Goal: Task Accomplishment & Management: Use online tool/utility

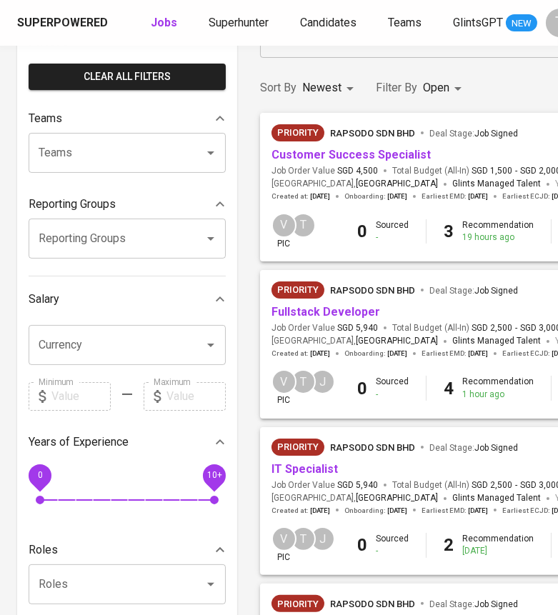
scroll to position [126, 0]
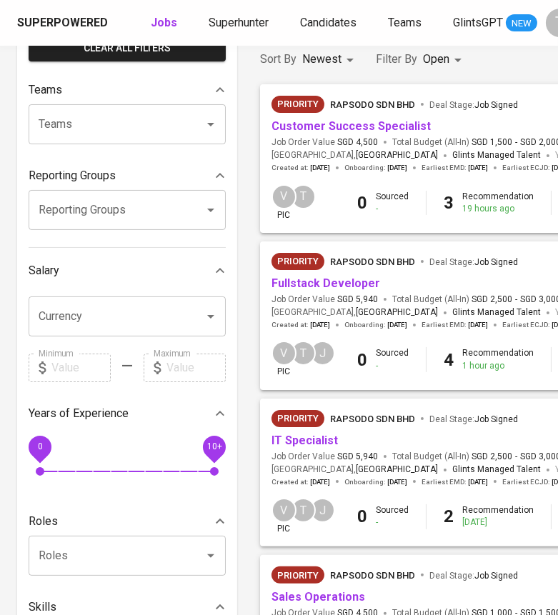
click at [313, 281] on link "Fullstack Developer" at bounding box center [326, 284] width 109 height 14
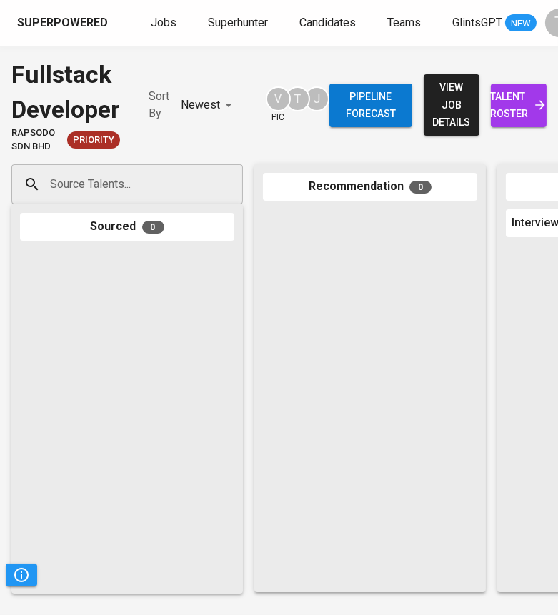
click at [313, 281] on div at bounding box center [370, 396] width 214 height 374
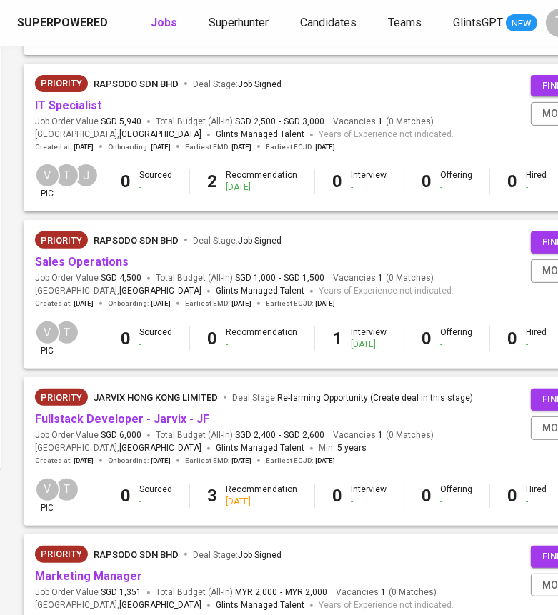
scroll to position [462, 237]
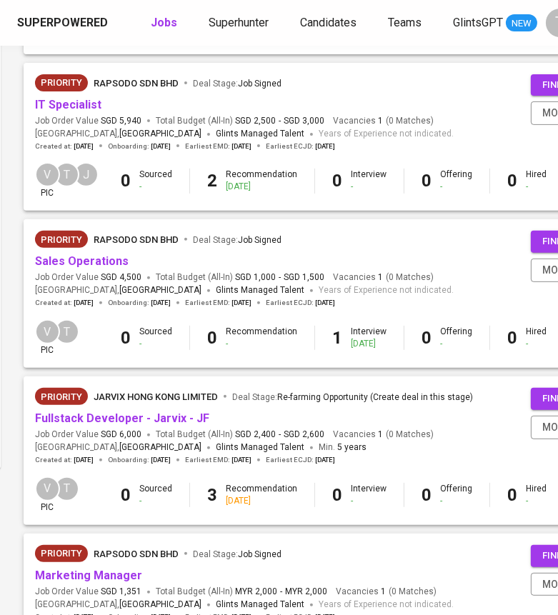
click at [63, 259] on link "Sales Operations" at bounding box center [82, 261] width 94 height 14
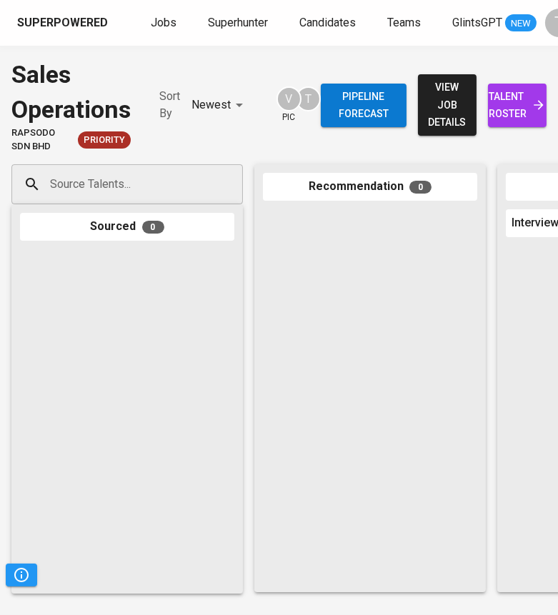
click at [154, 432] on div at bounding box center [127, 417] width 214 height 336
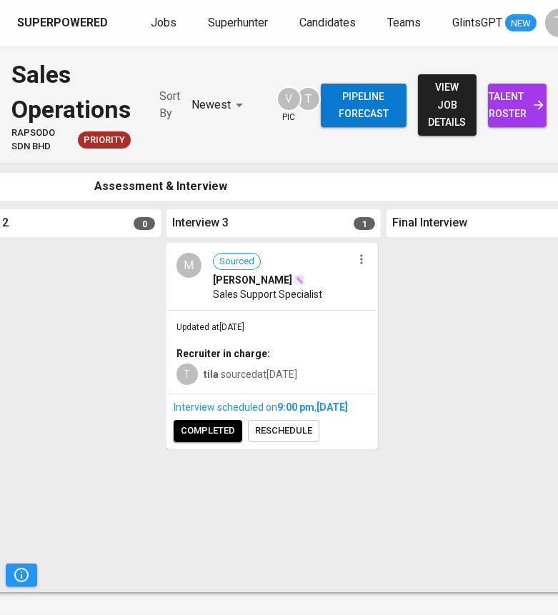
scroll to position [0, 780]
click at [363, 261] on icon "button" at bounding box center [361, 259] width 14 height 14
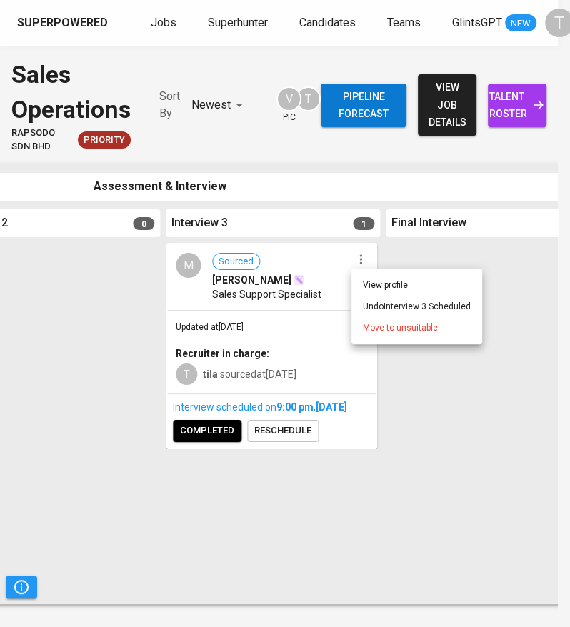
click at [319, 302] on div at bounding box center [285, 313] width 570 height 627
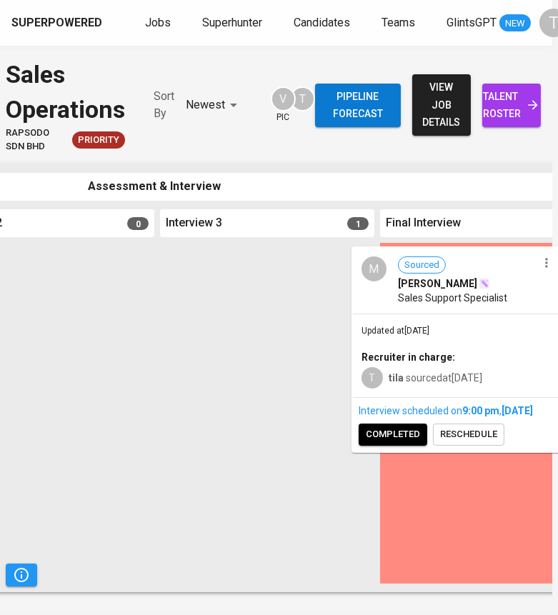
scroll to position [0, 26]
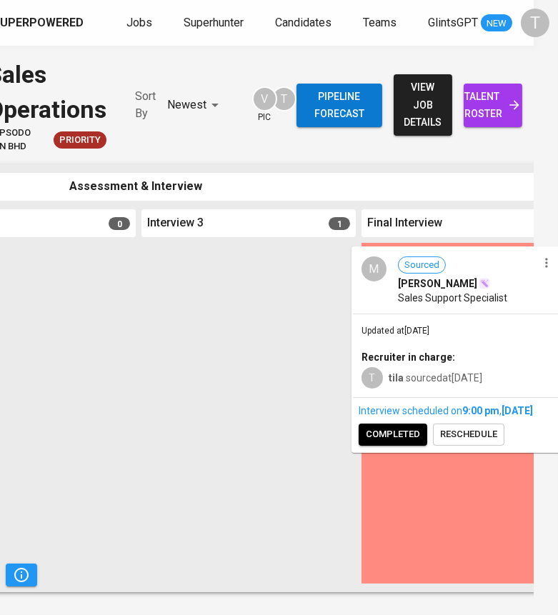
drag, startPoint x: 319, startPoint y: 302, endPoint x: 530, endPoint y: 307, distance: 210.1
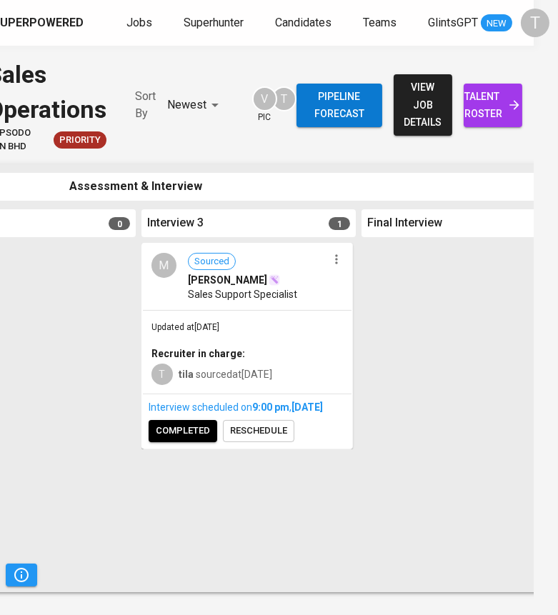
scroll to position [0, 779]
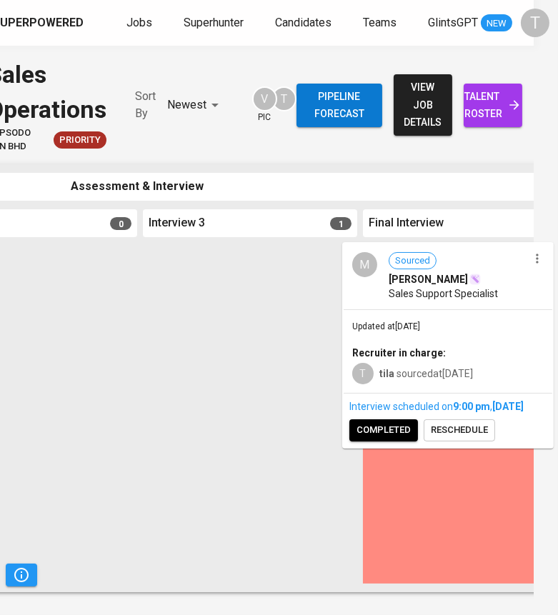
drag, startPoint x: 292, startPoint y: 307, endPoint x: 511, endPoint y: 307, distance: 219.4
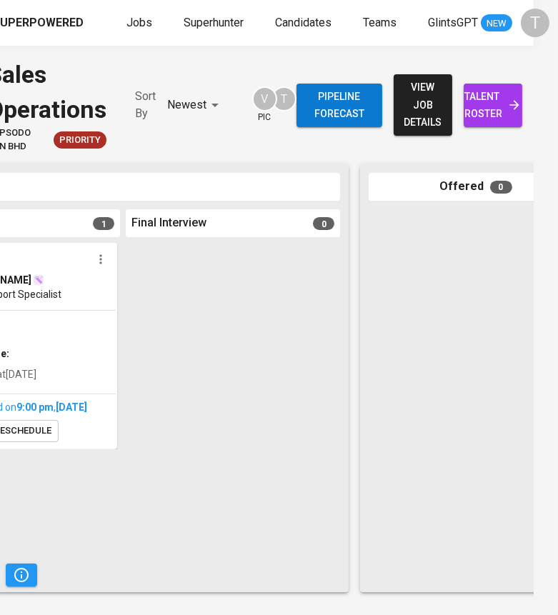
scroll to position [0, 25]
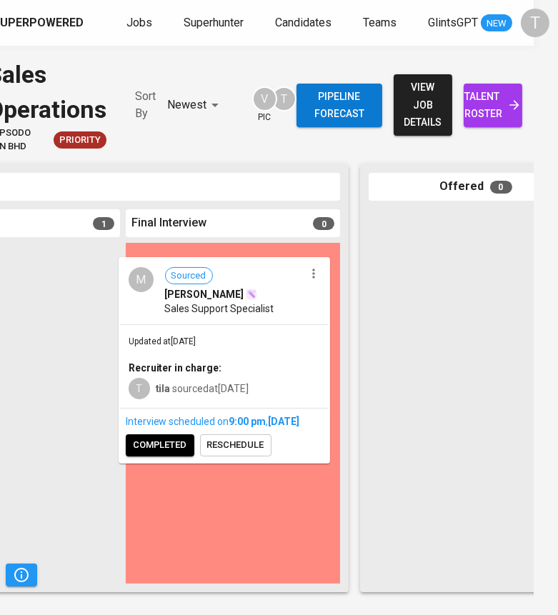
drag, startPoint x: 59, startPoint y: 323, endPoint x: 288, endPoint y: 338, distance: 229.9
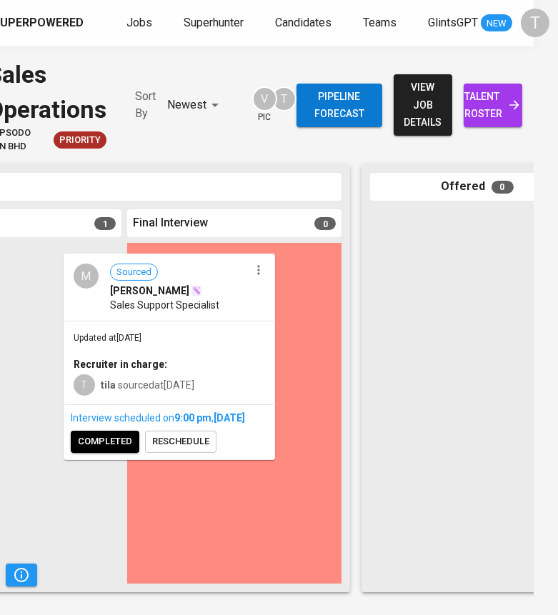
scroll to position [0, 21]
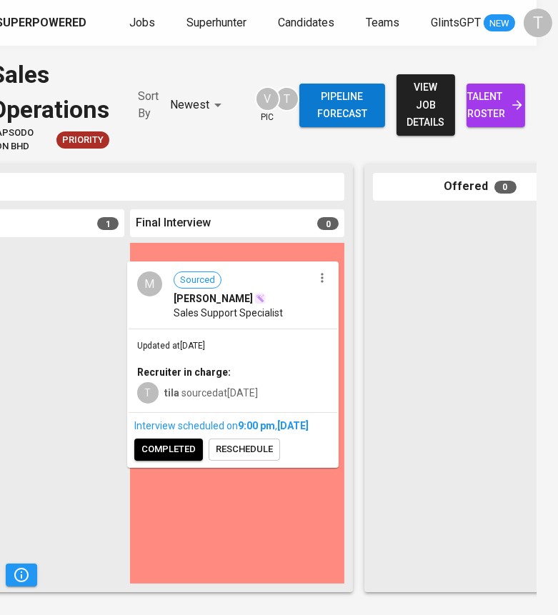
drag, startPoint x: 255, startPoint y: 347, endPoint x: 319, endPoint y: 355, distance: 64.1
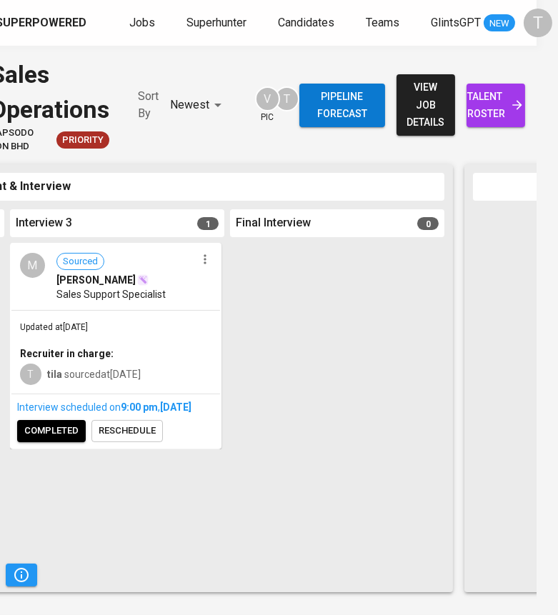
scroll to position [0, 892]
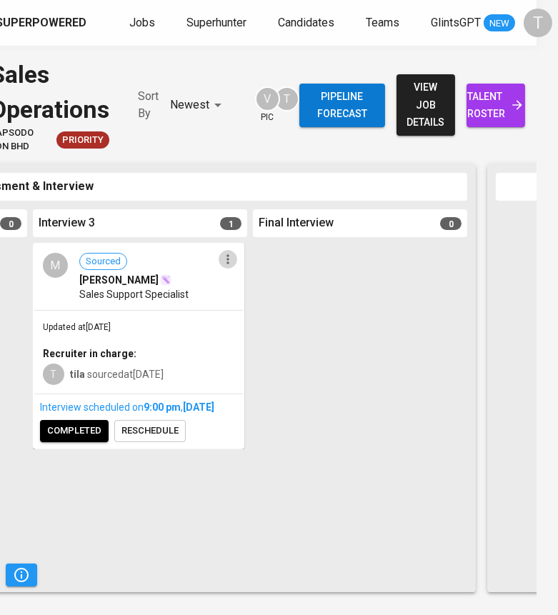
click at [227, 263] on icon "button" at bounding box center [228, 258] width 2 height 9
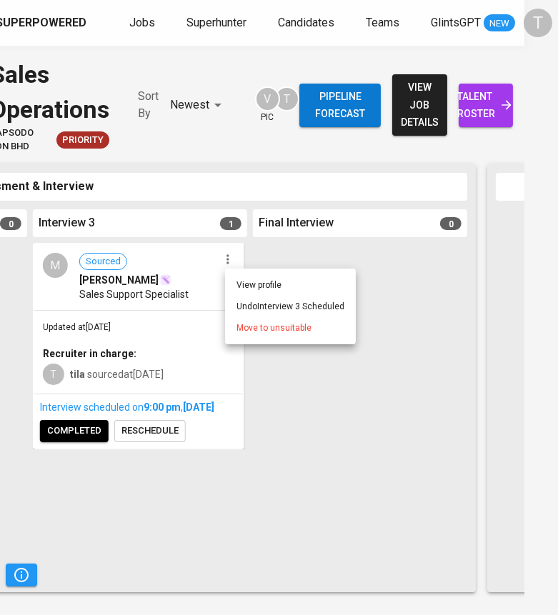
scroll to position [0, 14]
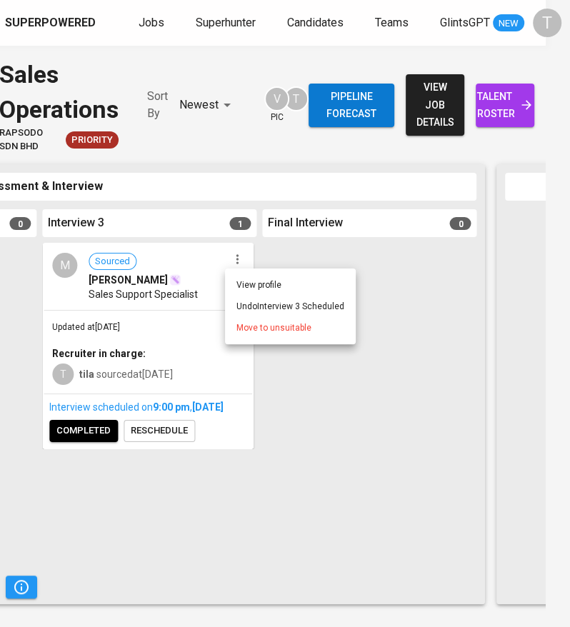
click at [164, 316] on div at bounding box center [285, 313] width 570 height 627
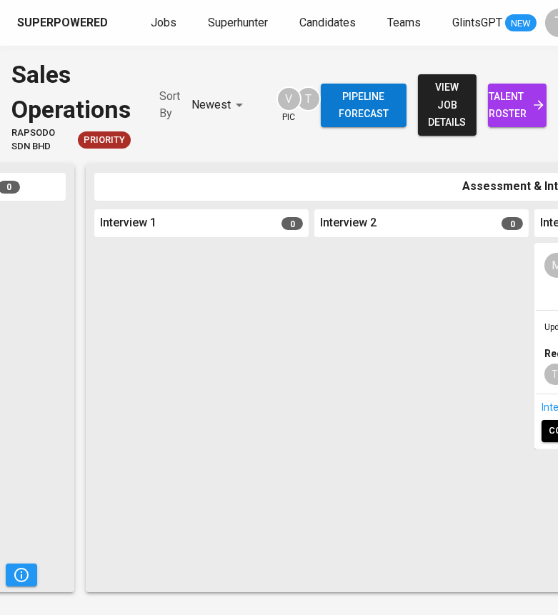
scroll to position [0, 397]
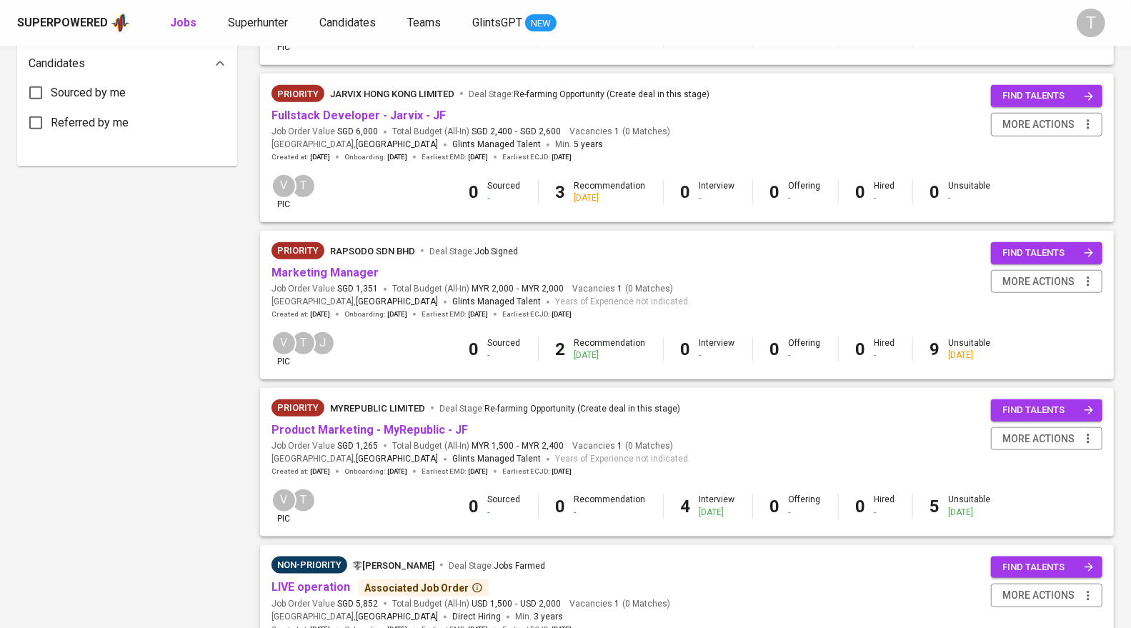
scroll to position [949, 0]
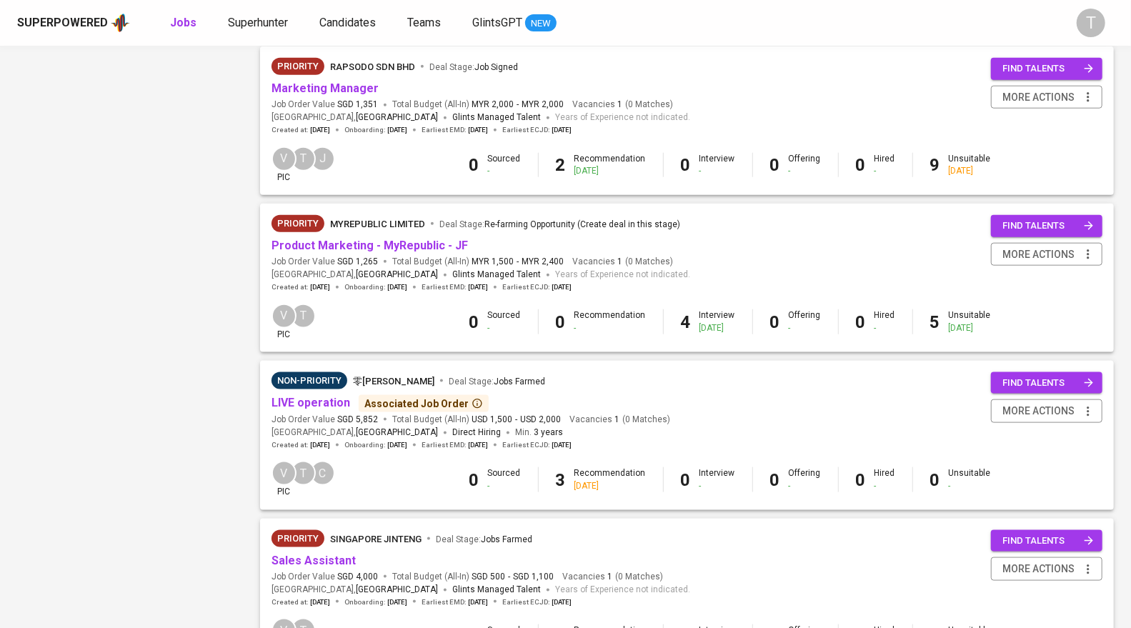
click at [358, 91] on link "Marketing Manager" at bounding box center [325, 88] width 107 height 14
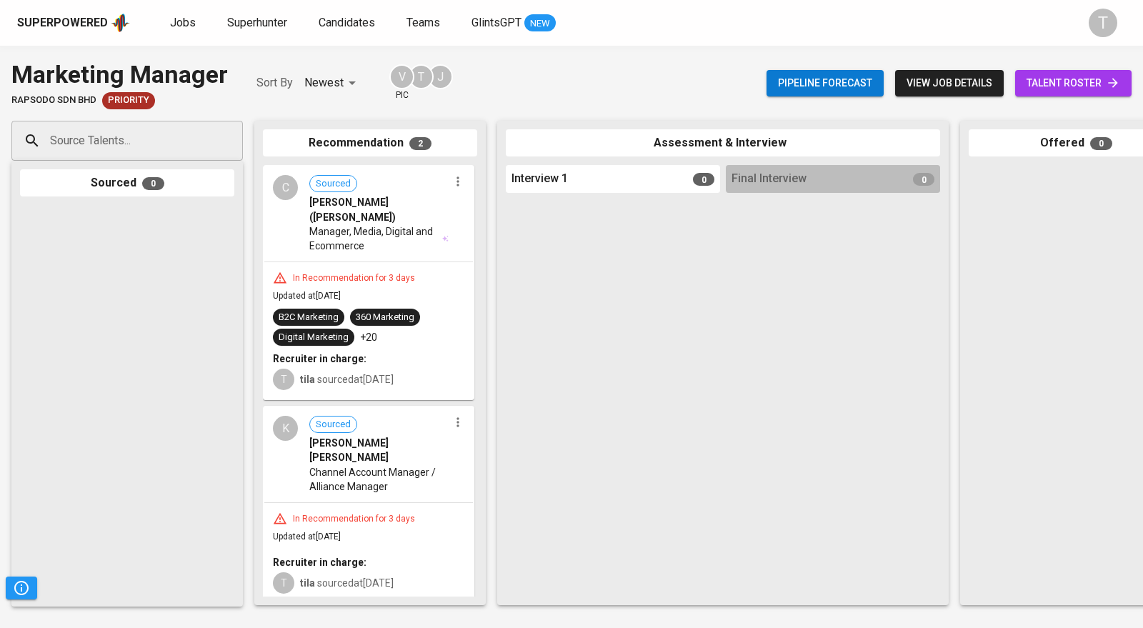
click at [371, 284] on div "In Recommendation for 3 days Updated at [DATE] B2C Marketing 360 Marketing Digi…" at bounding box center [368, 330] width 209 height 137
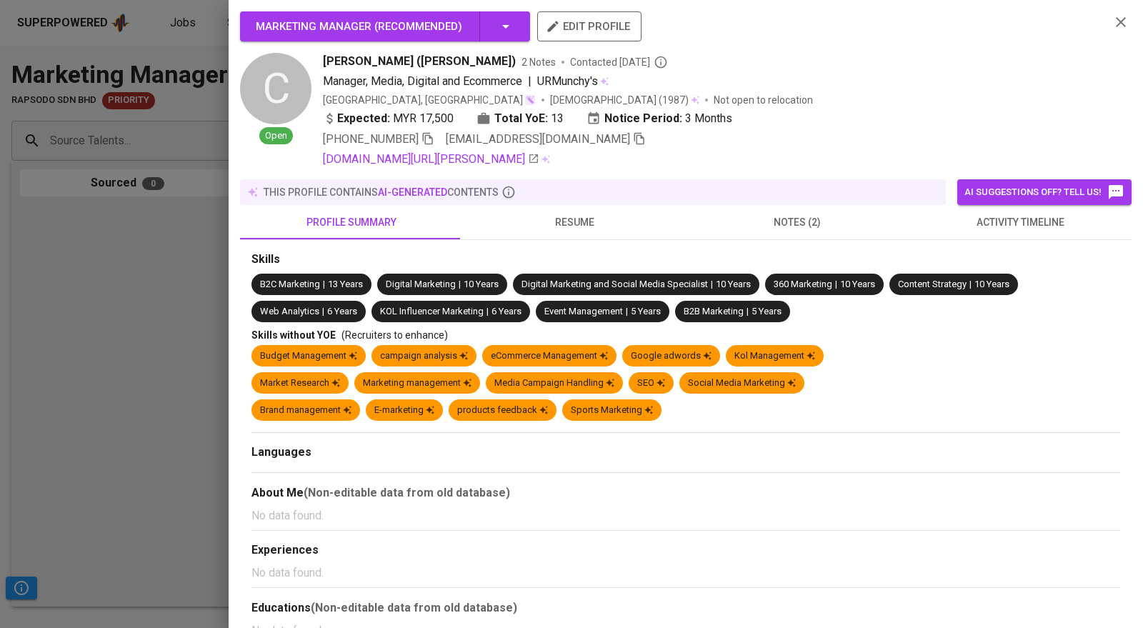
click at [557, 217] on span "notes (2)" at bounding box center [798, 223] width 206 height 18
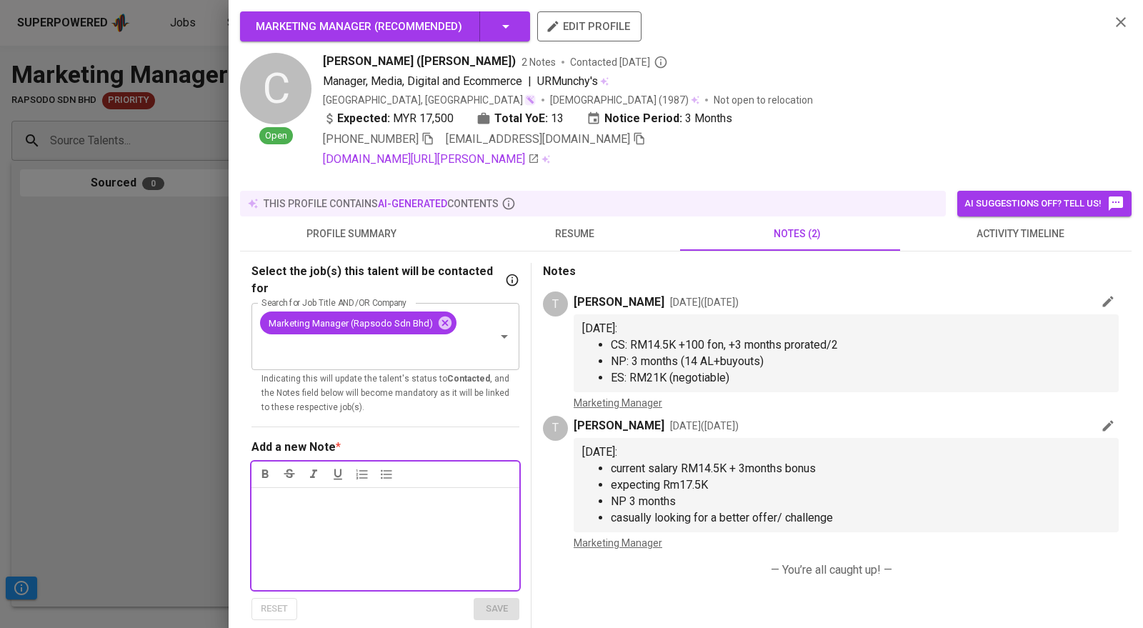
click at [129, 422] on div at bounding box center [571, 314] width 1143 height 628
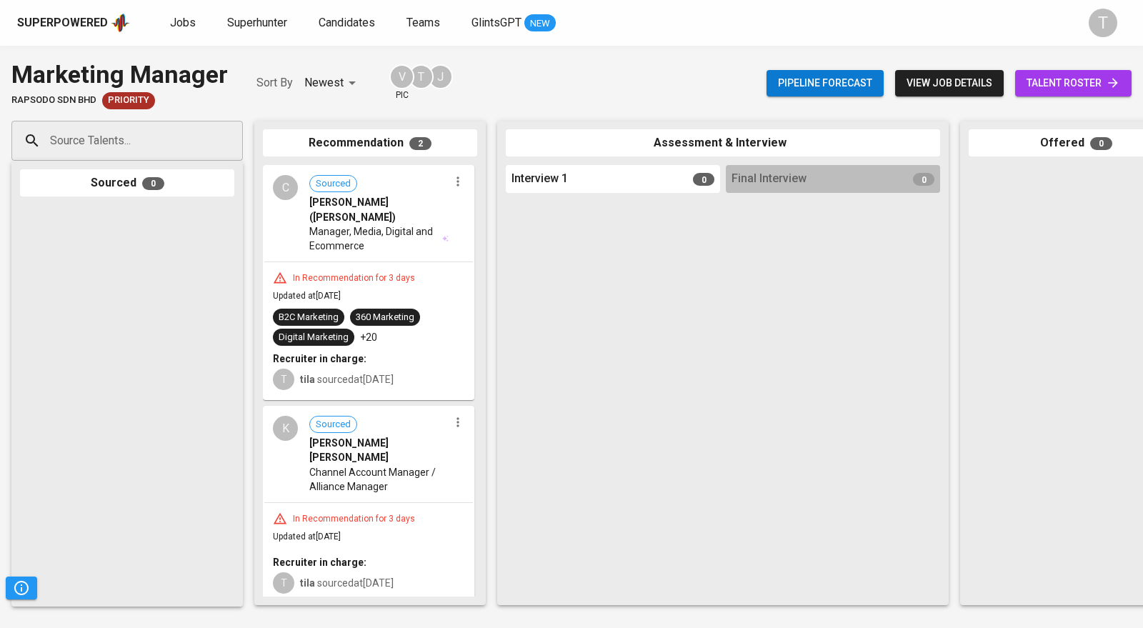
click at [557, 77] on span "talent roster" at bounding box center [1074, 83] width 94 height 18
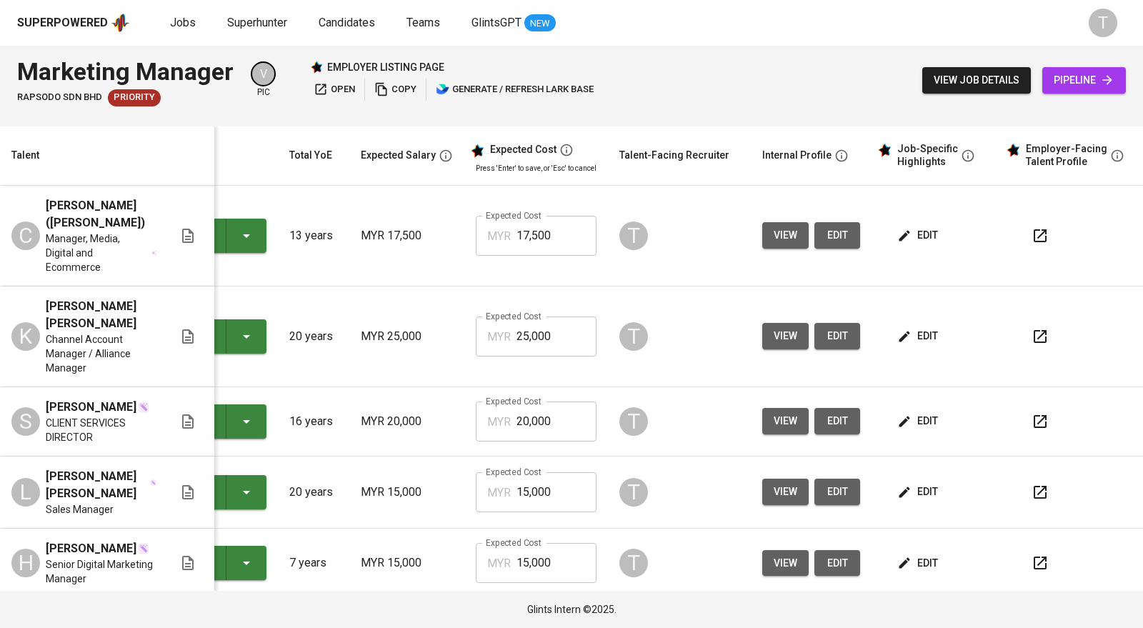
scroll to position [0, 100]
click at [557, 222] on button "edit" at bounding box center [919, 235] width 49 height 26
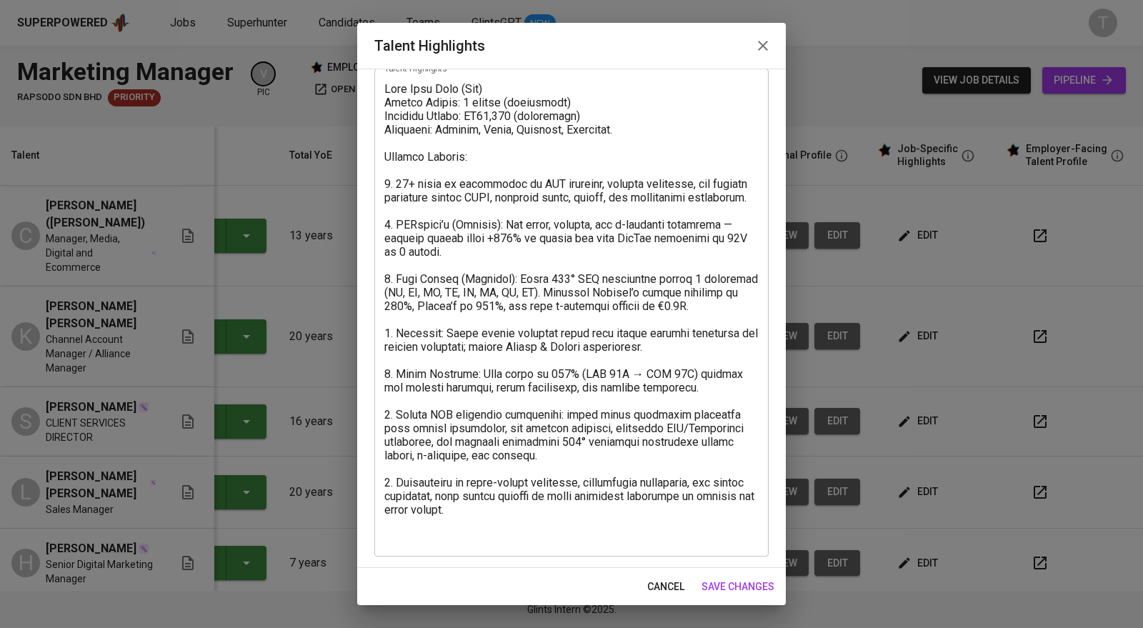
scroll to position [81, 0]
click at [556, 385] on textarea at bounding box center [571, 313] width 374 height 462
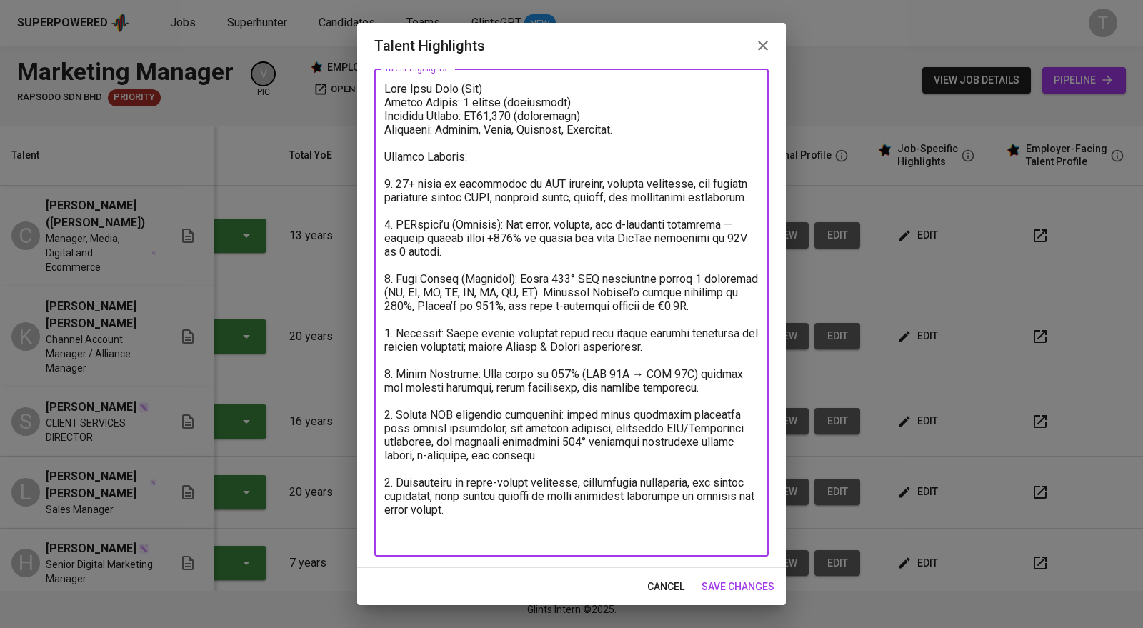
click at [557, 583] on span "cancel" at bounding box center [665, 587] width 37 height 18
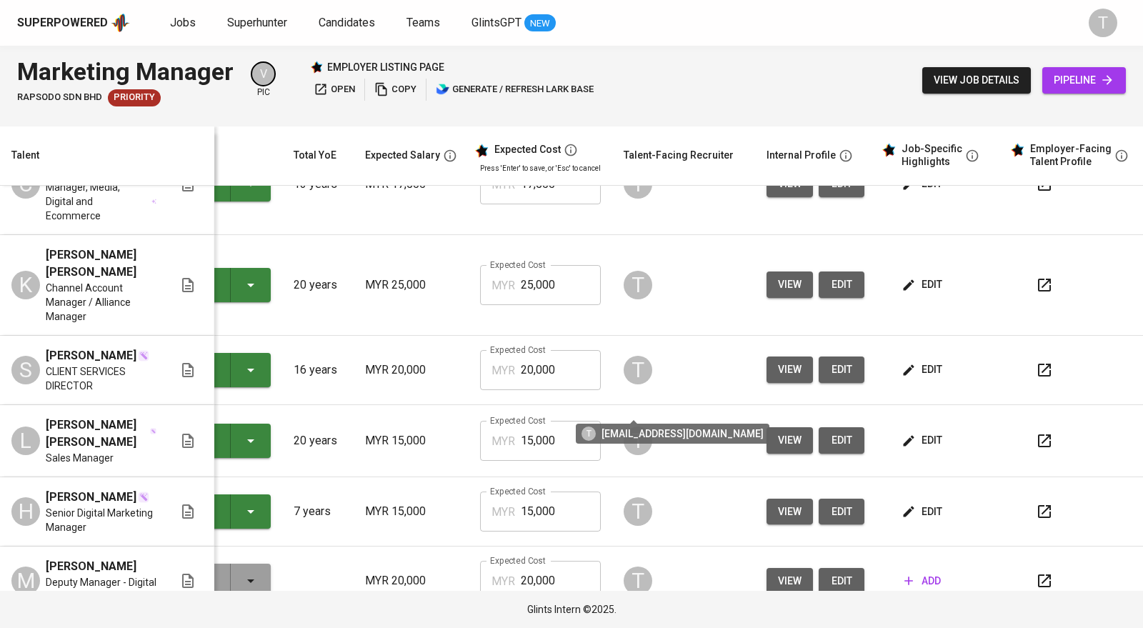
scroll to position [0, 90]
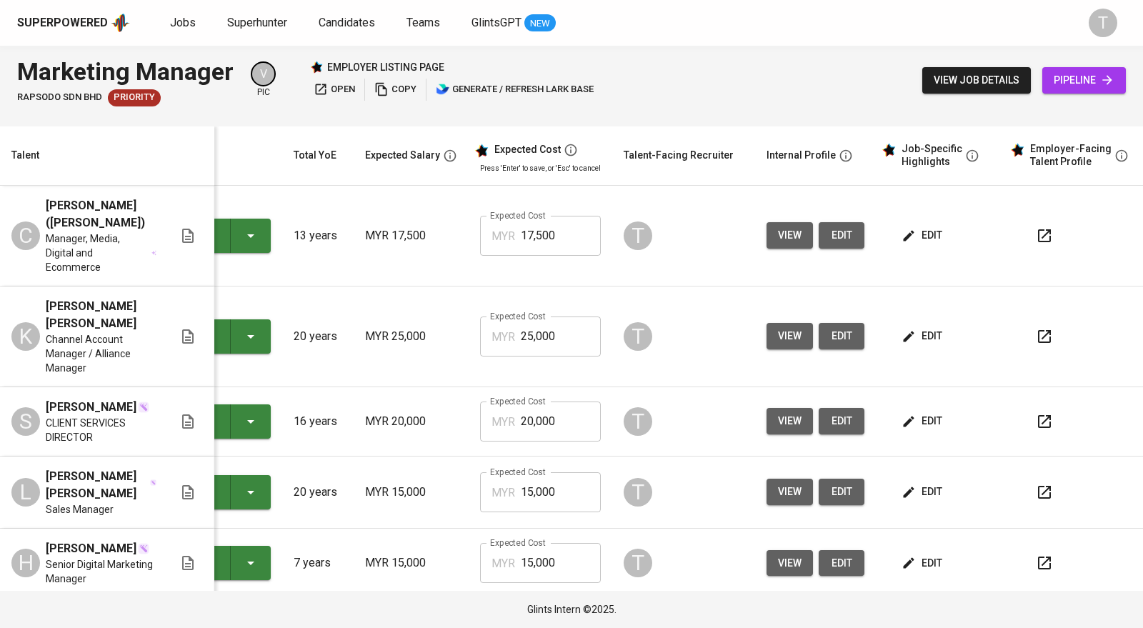
click at [557, 229] on icon "button" at bounding box center [909, 236] width 14 height 14
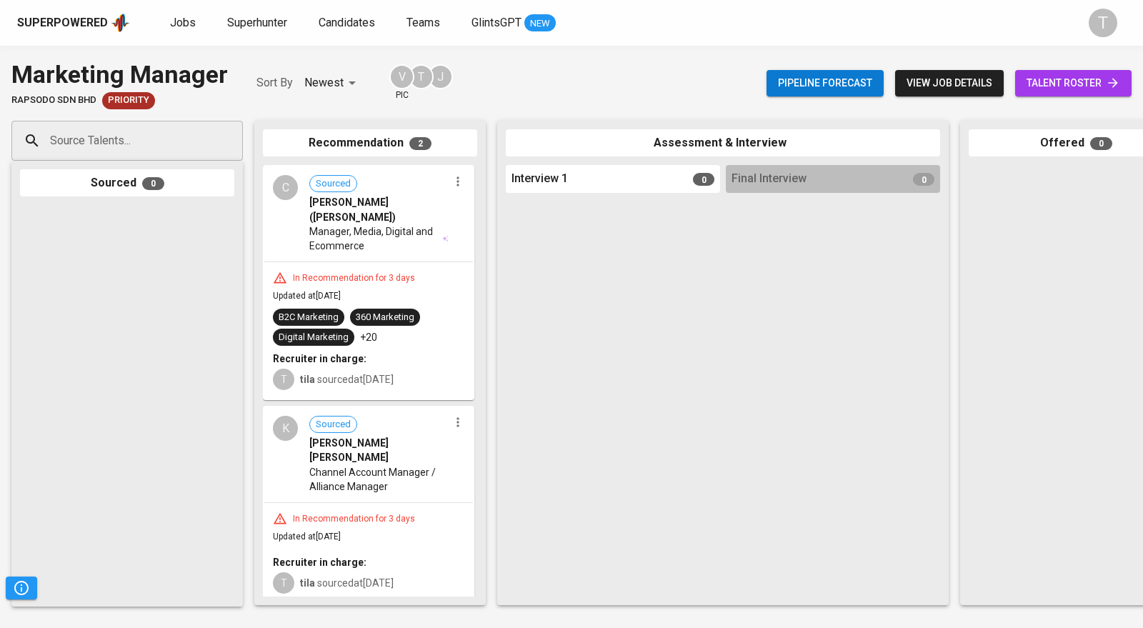
click at [345, 227] on span "Manager, Media, Digital and Ecommerce" at bounding box center [374, 238] width 131 height 29
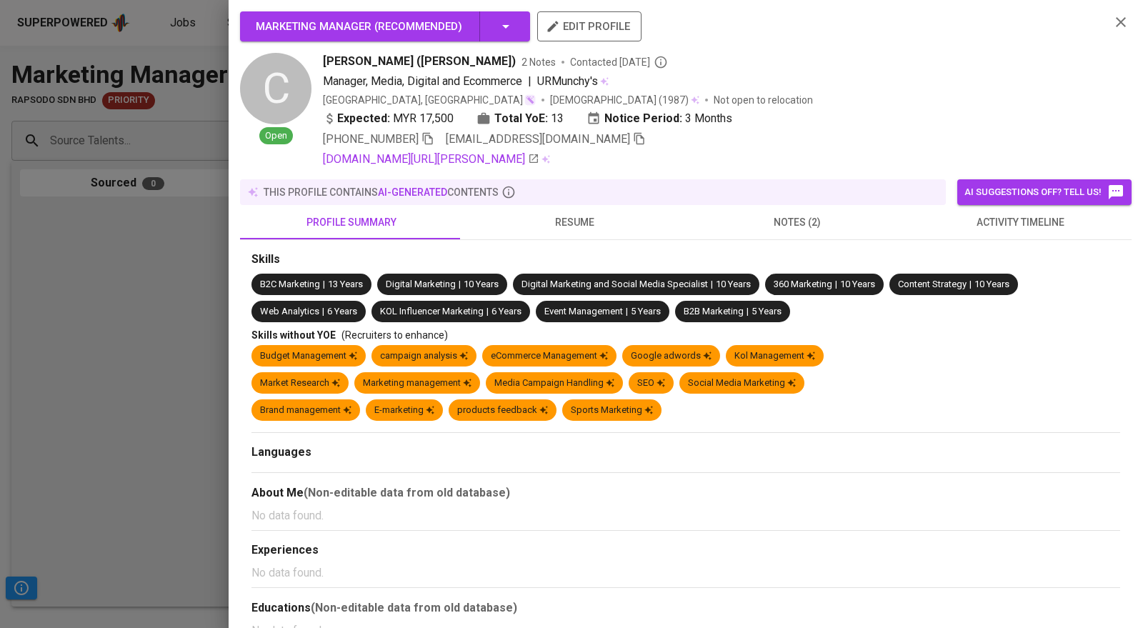
click at [554, 219] on span "resume" at bounding box center [575, 223] width 206 height 18
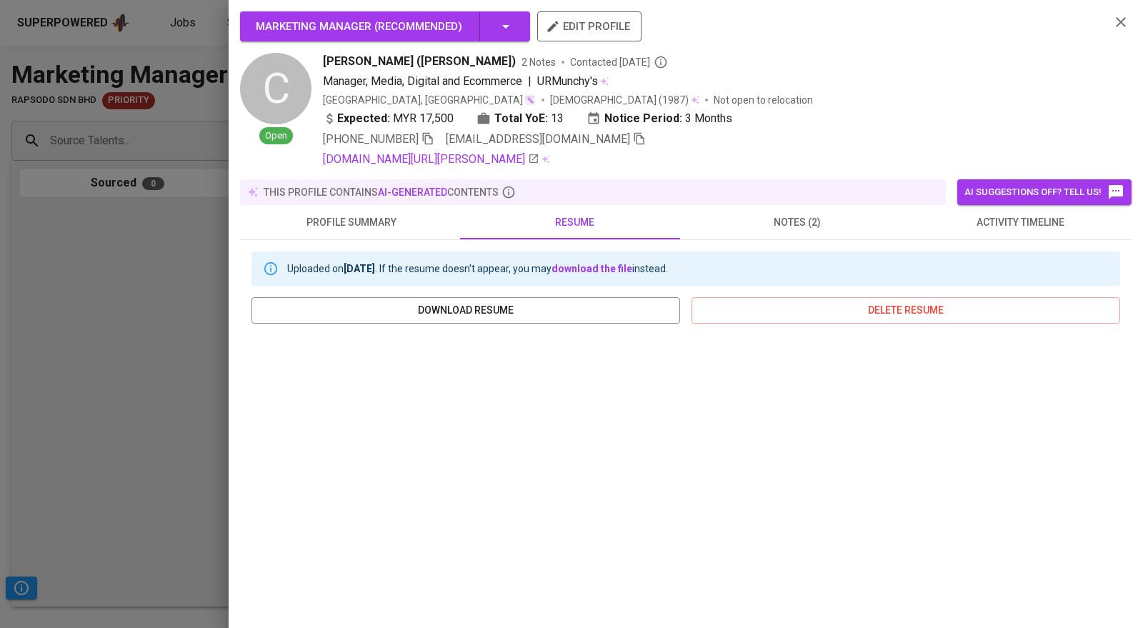
scroll to position [157, 0]
